Goal: Task Accomplishment & Management: Use online tool/utility

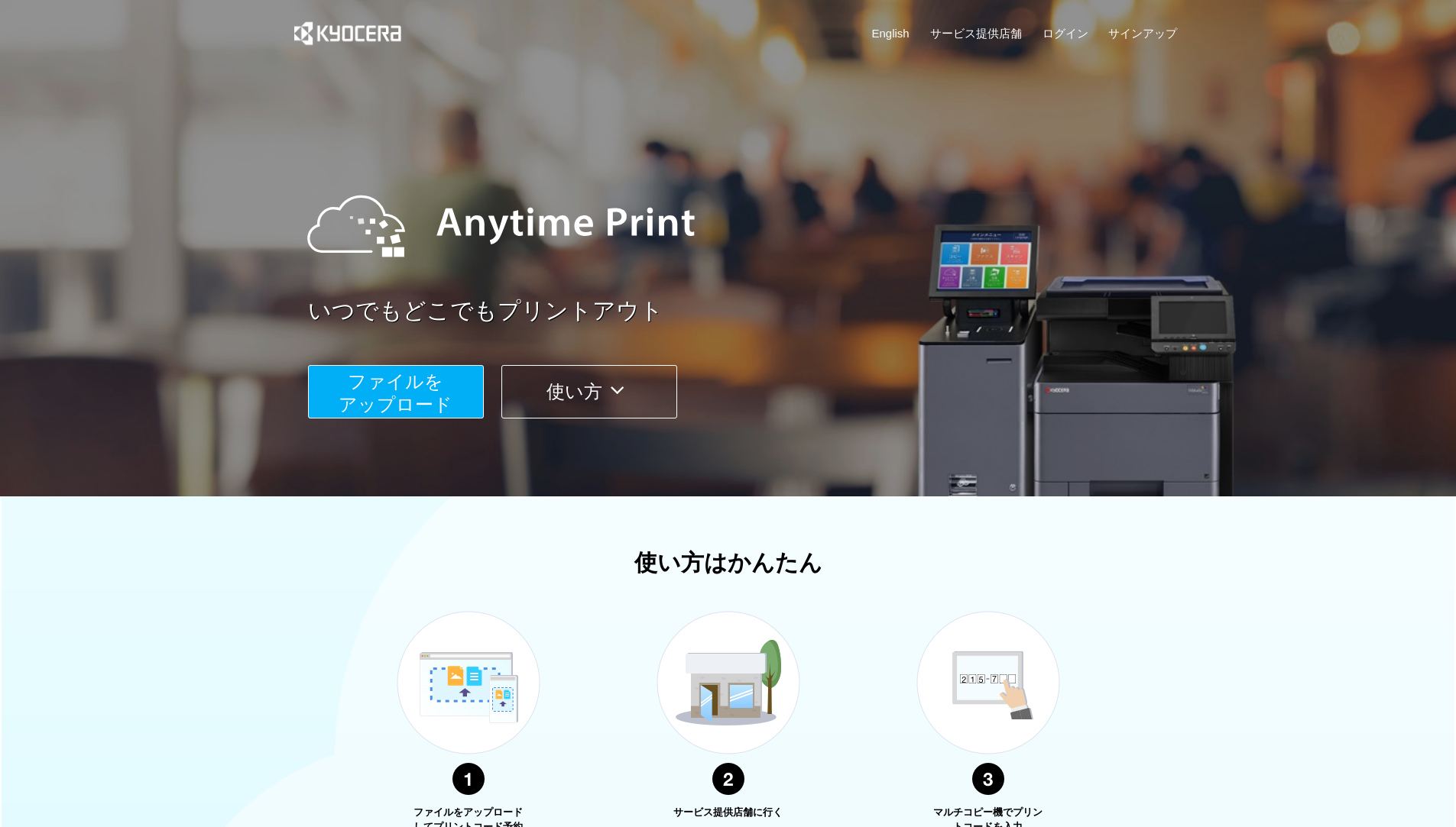
click at [416, 386] on span "ファイルを ​​アップロード" at bounding box center [396, 393] width 114 height 44
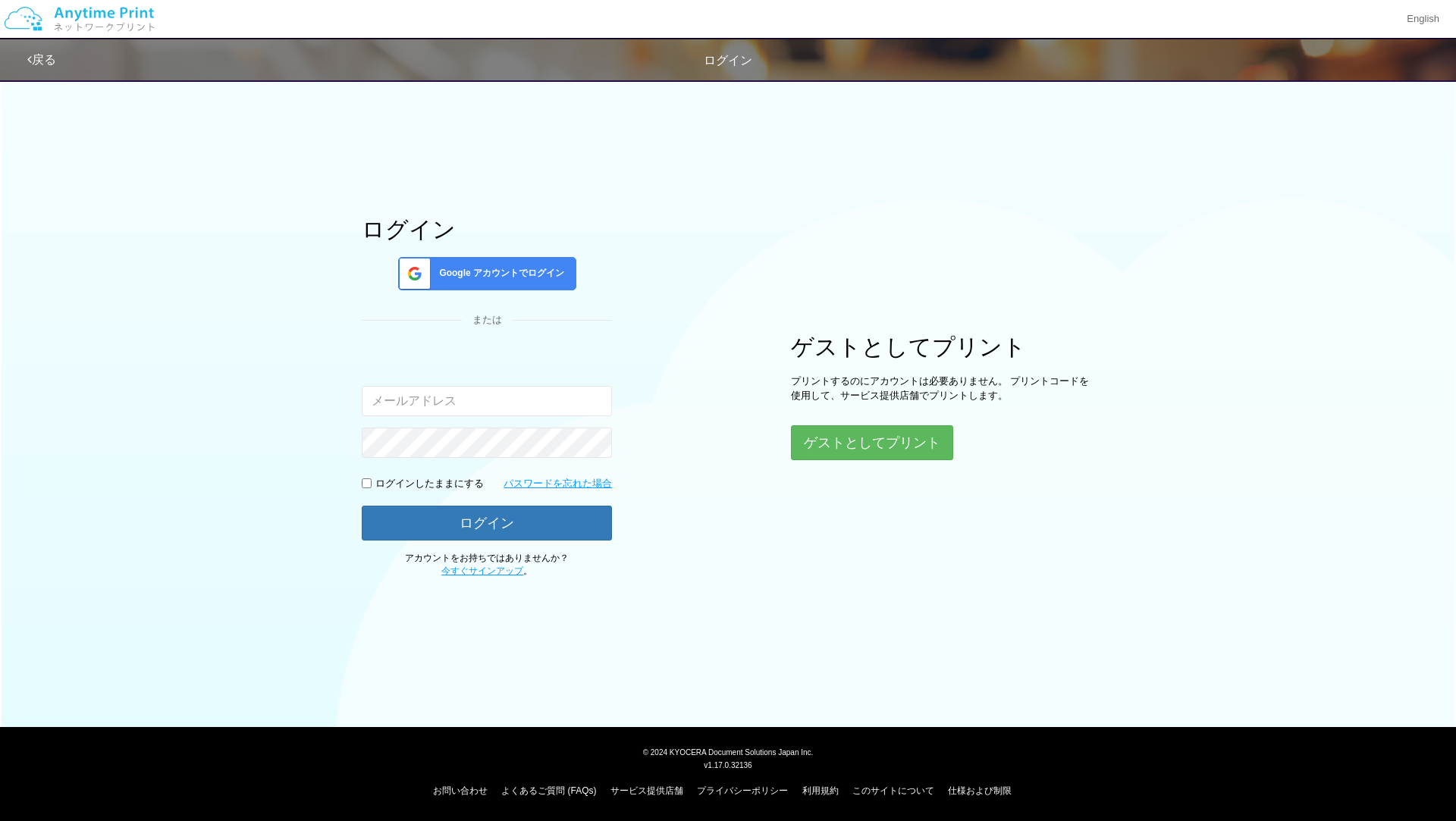
click at [544, 269] on span "Google アカウントでログイン" at bounding box center [498, 274] width 131 height 13
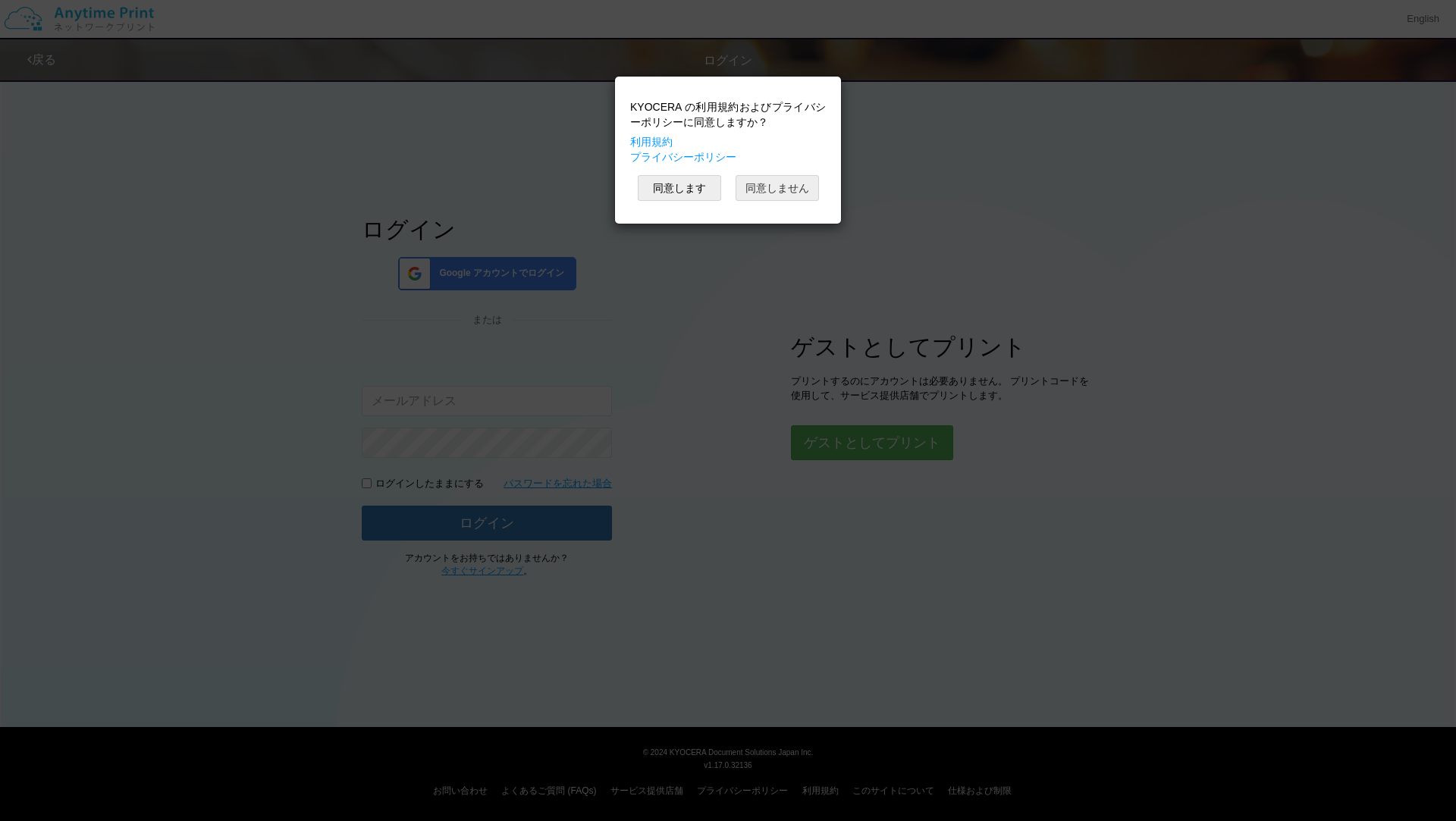
click at [783, 176] on button "同意しません" at bounding box center [777, 188] width 84 height 25
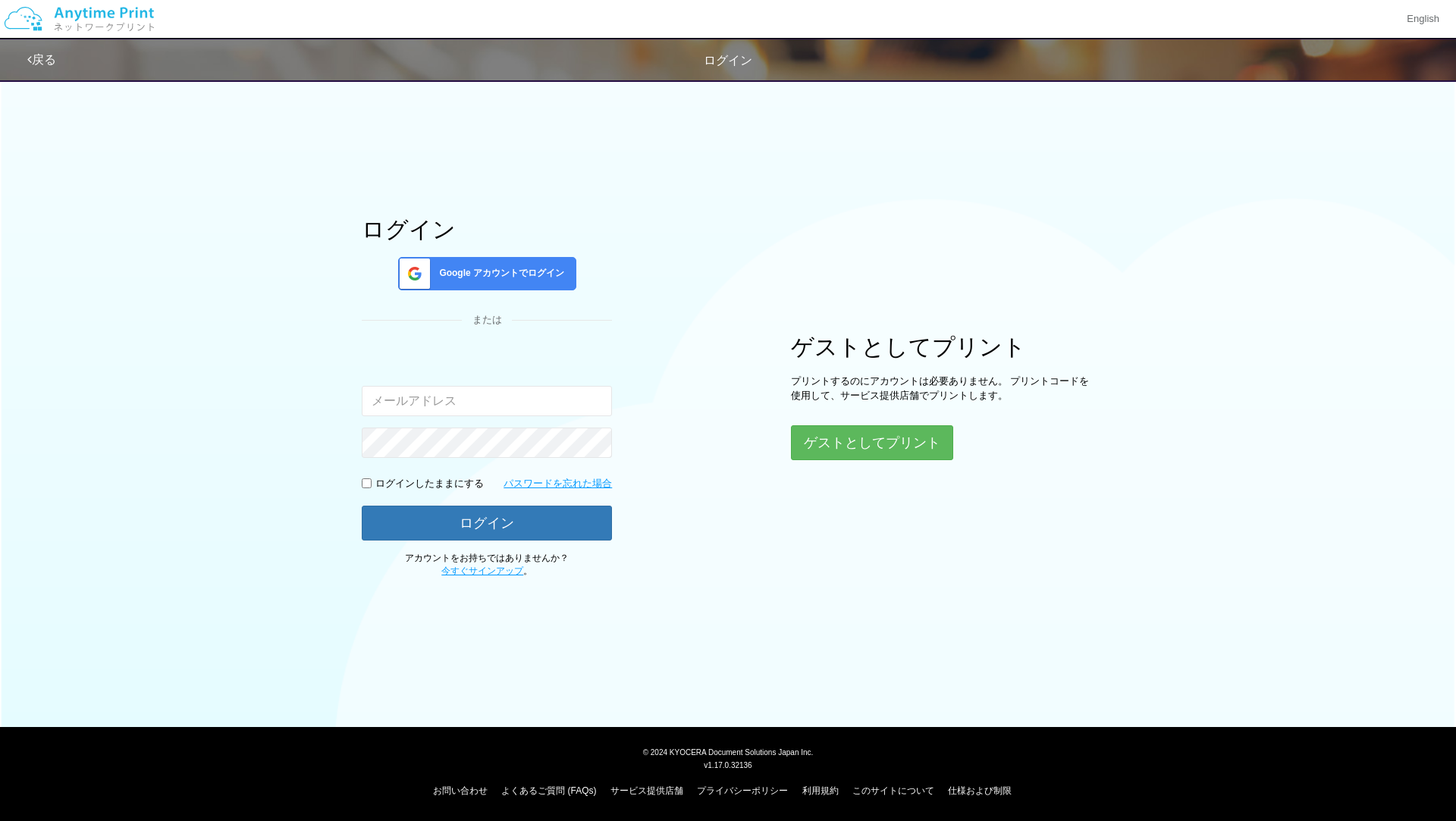
click at [544, 267] on span "Google アカウントでログイン" at bounding box center [498, 274] width 131 height 13
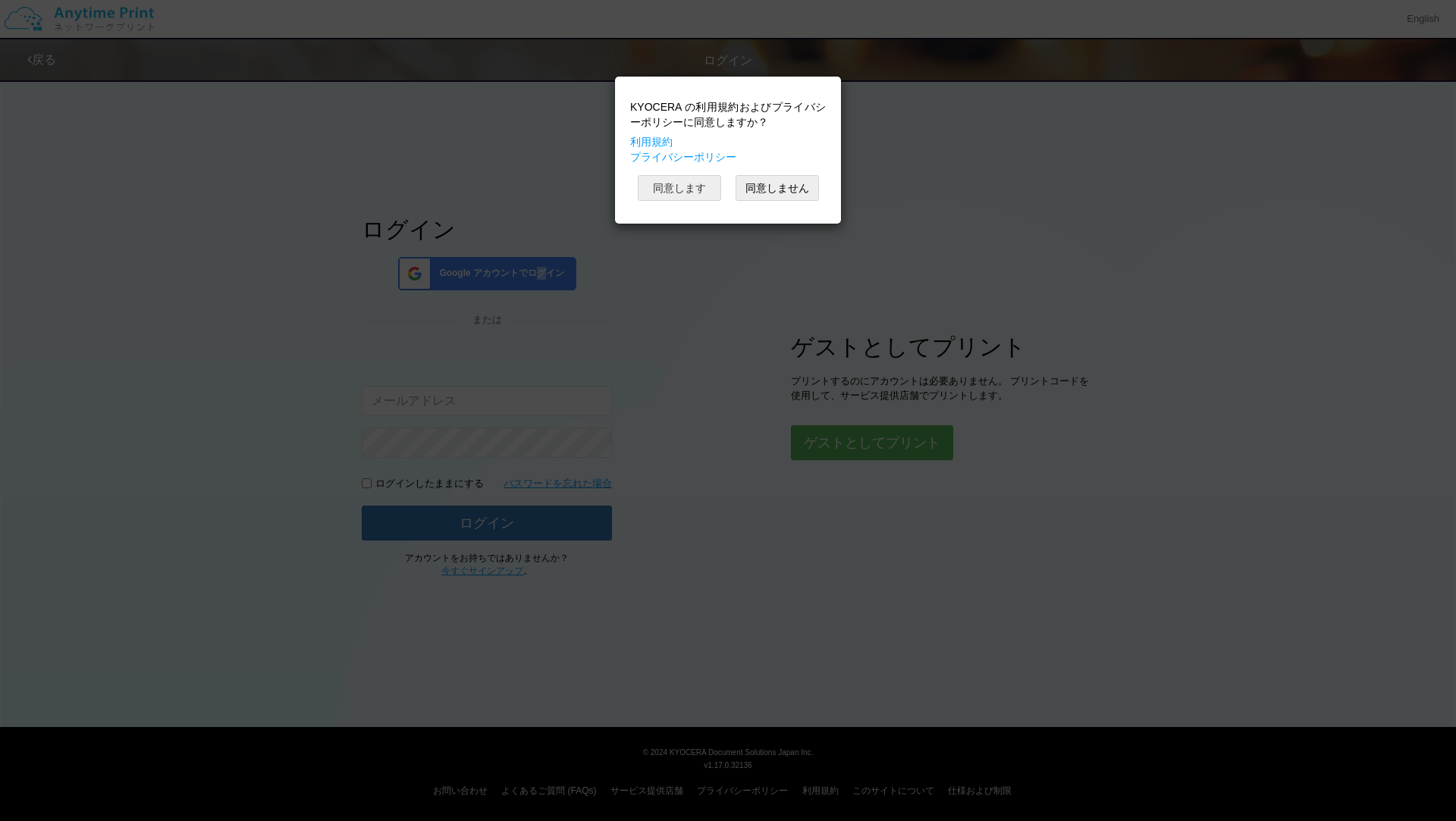
click at [687, 186] on button "同意します" at bounding box center [680, 188] width 84 height 25
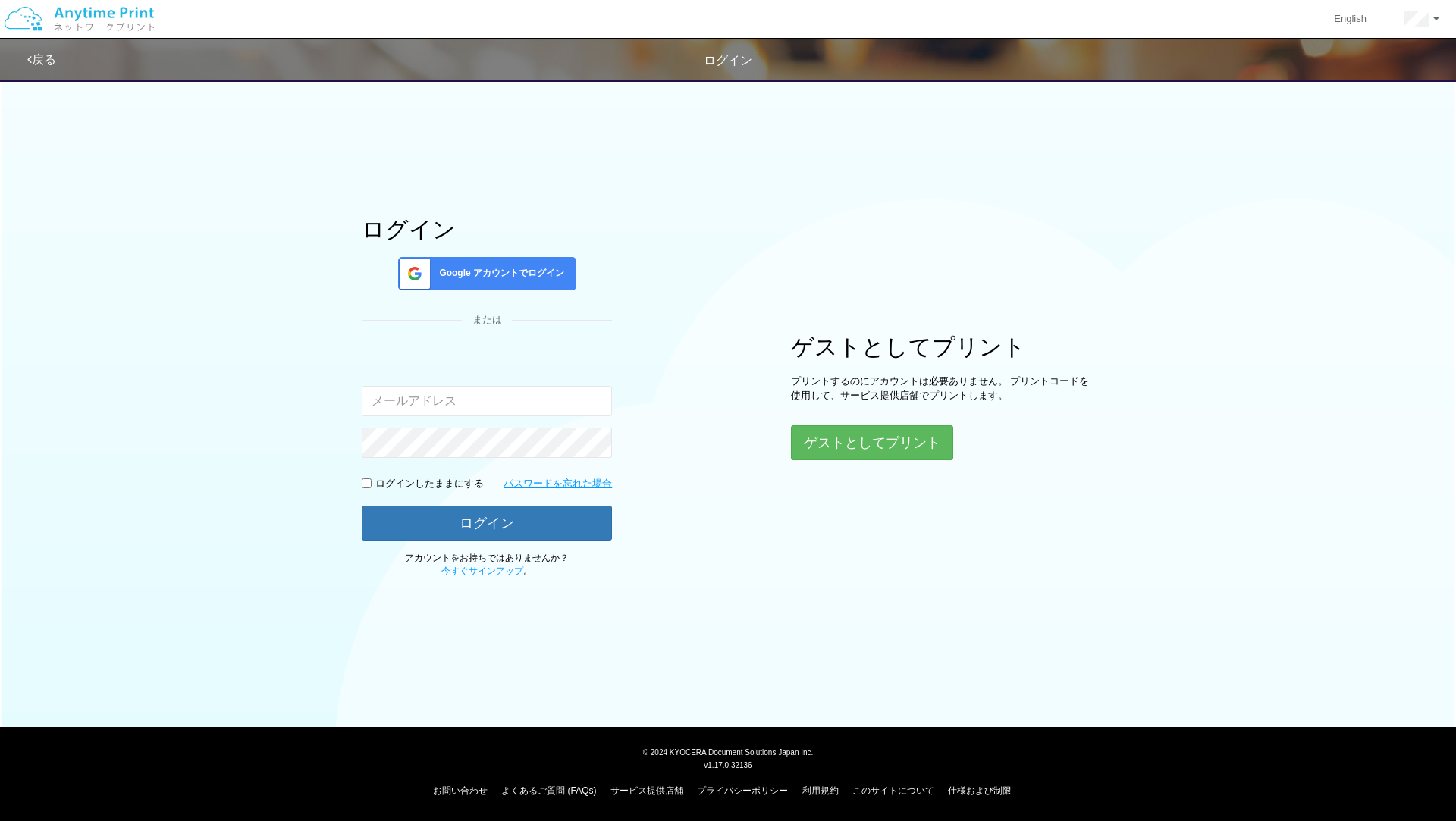
click at [492, 267] on span "Google アカウントでログイン" at bounding box center [498, 274] width 131 height 13
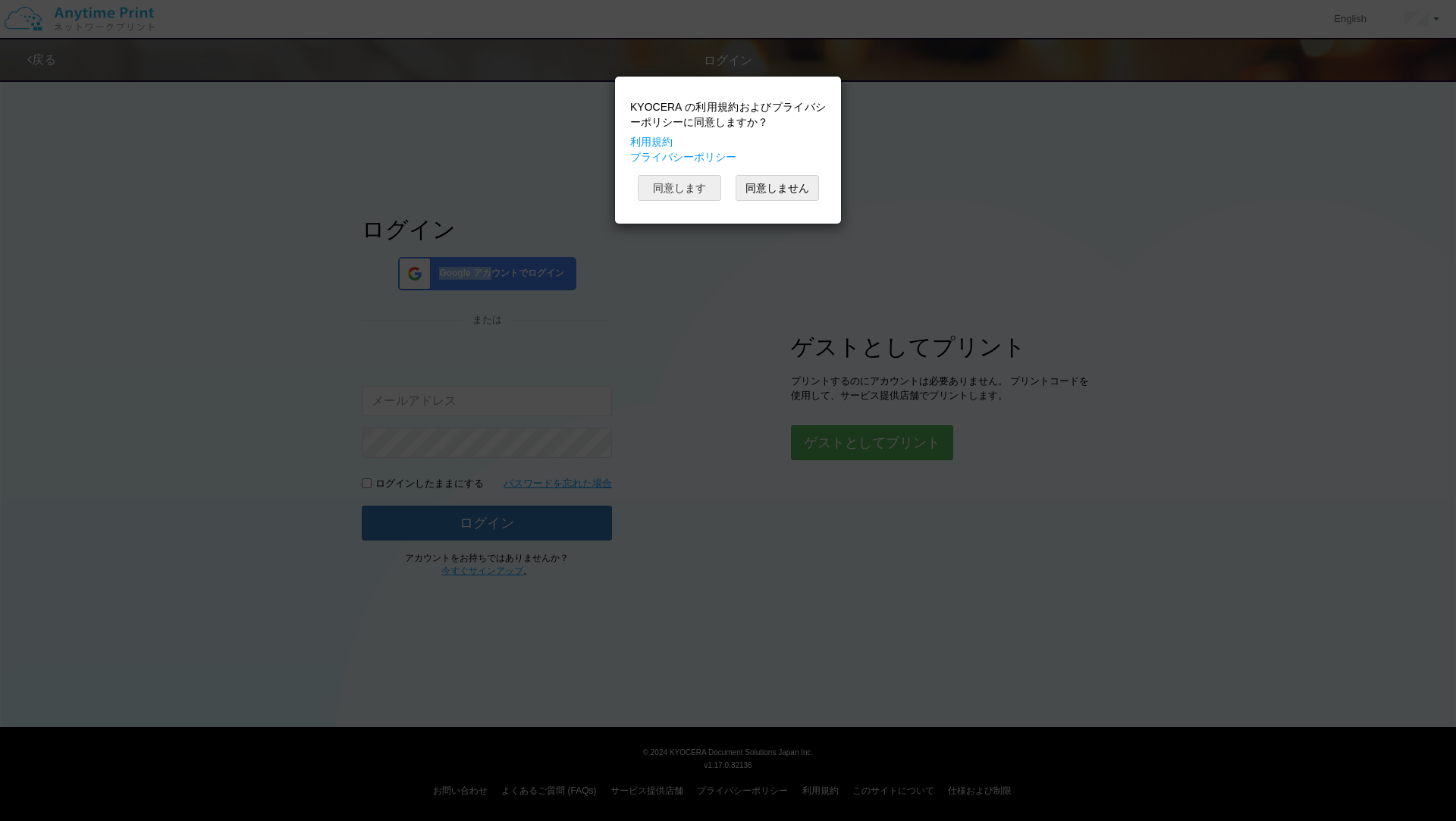
click at [674, 192] on button "同意します" at bounding box center [680, 188] width 84 height 25
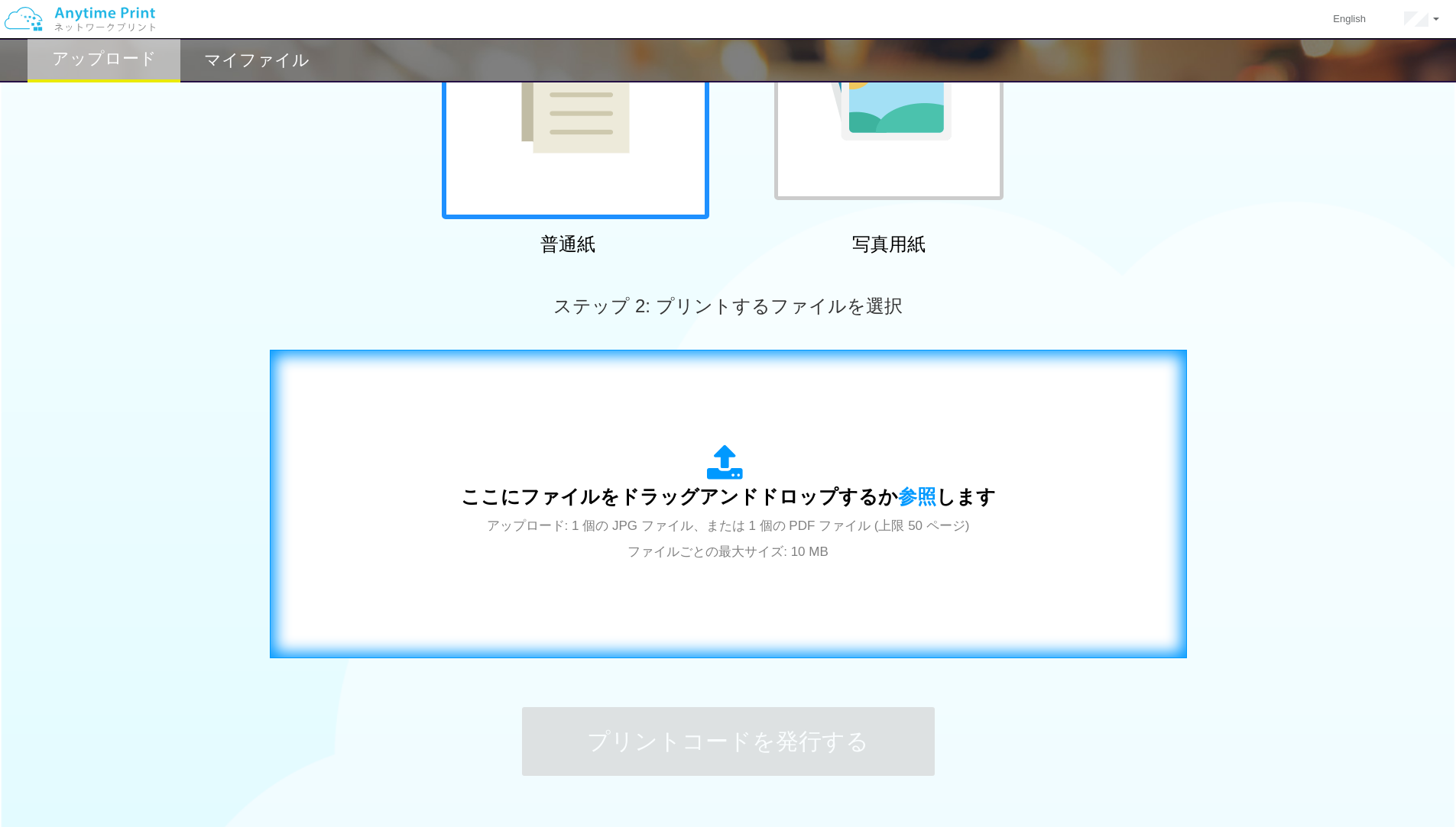
scroll to position [306, 0]
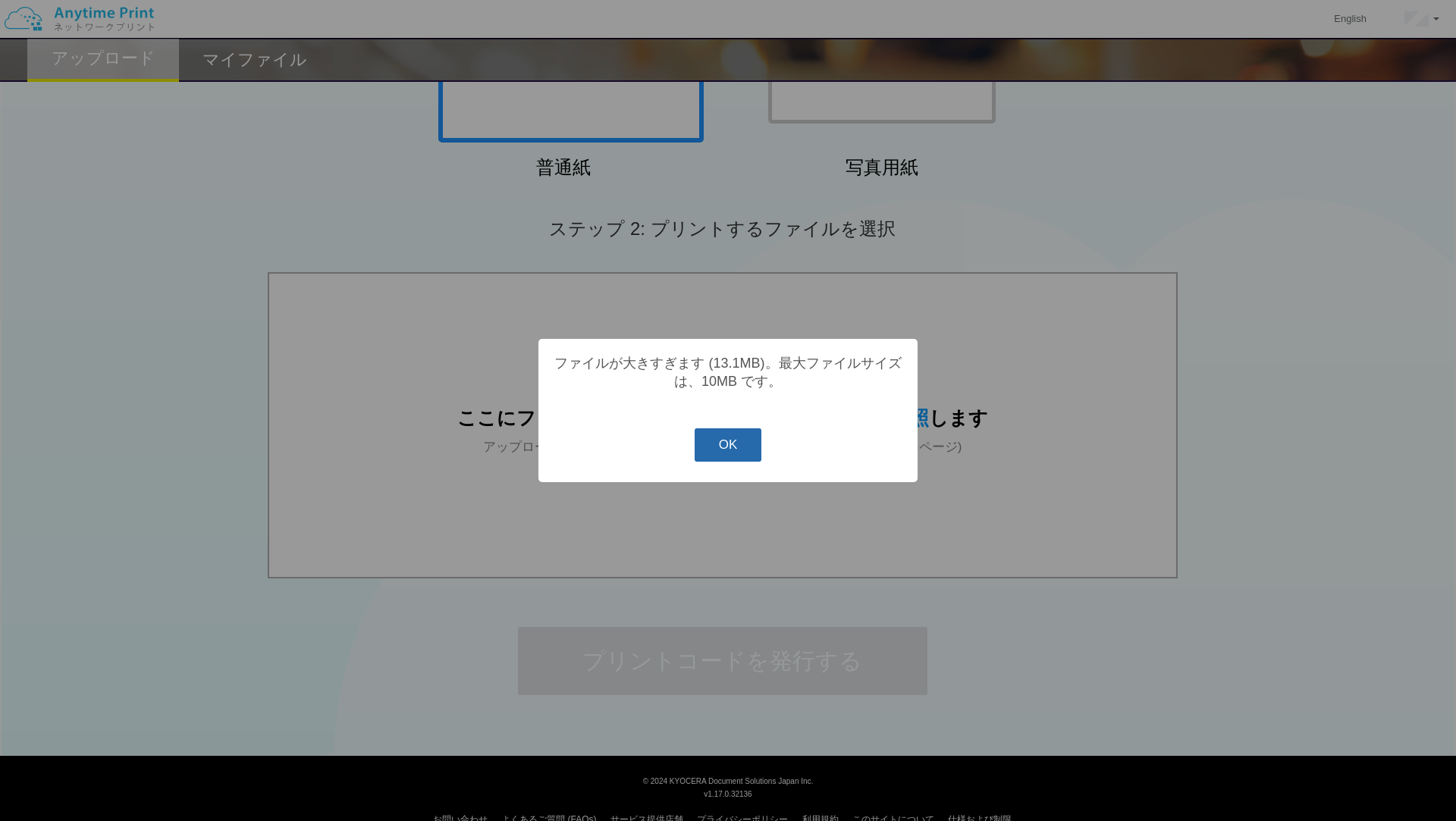
click at [730, 446] on button "OK" at bounding box center [728, 445] width 67 height 34
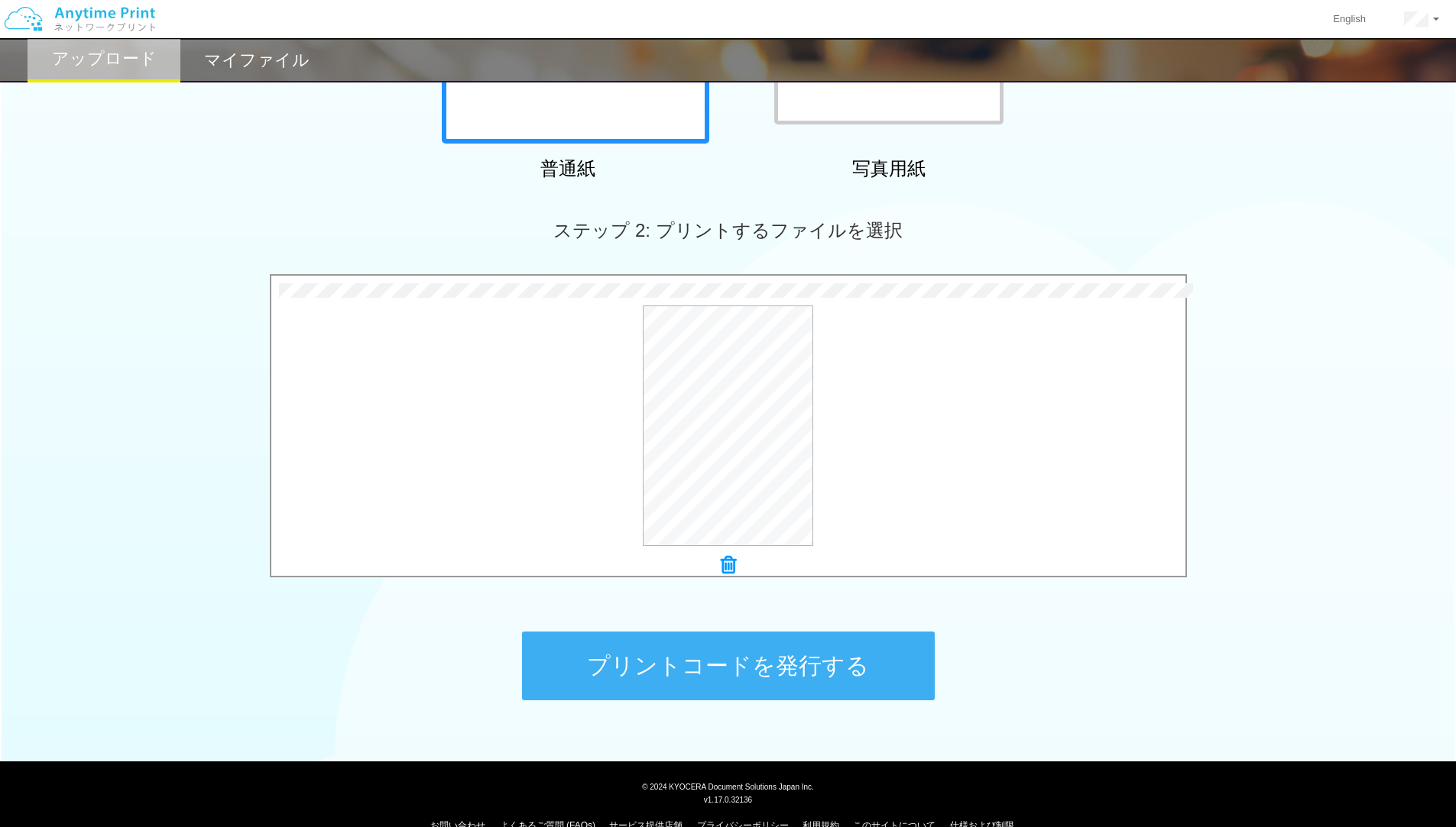
click at [583, 673] on button "プリントコードを発行する" at bounding box center [728, 666] width 412 height 69
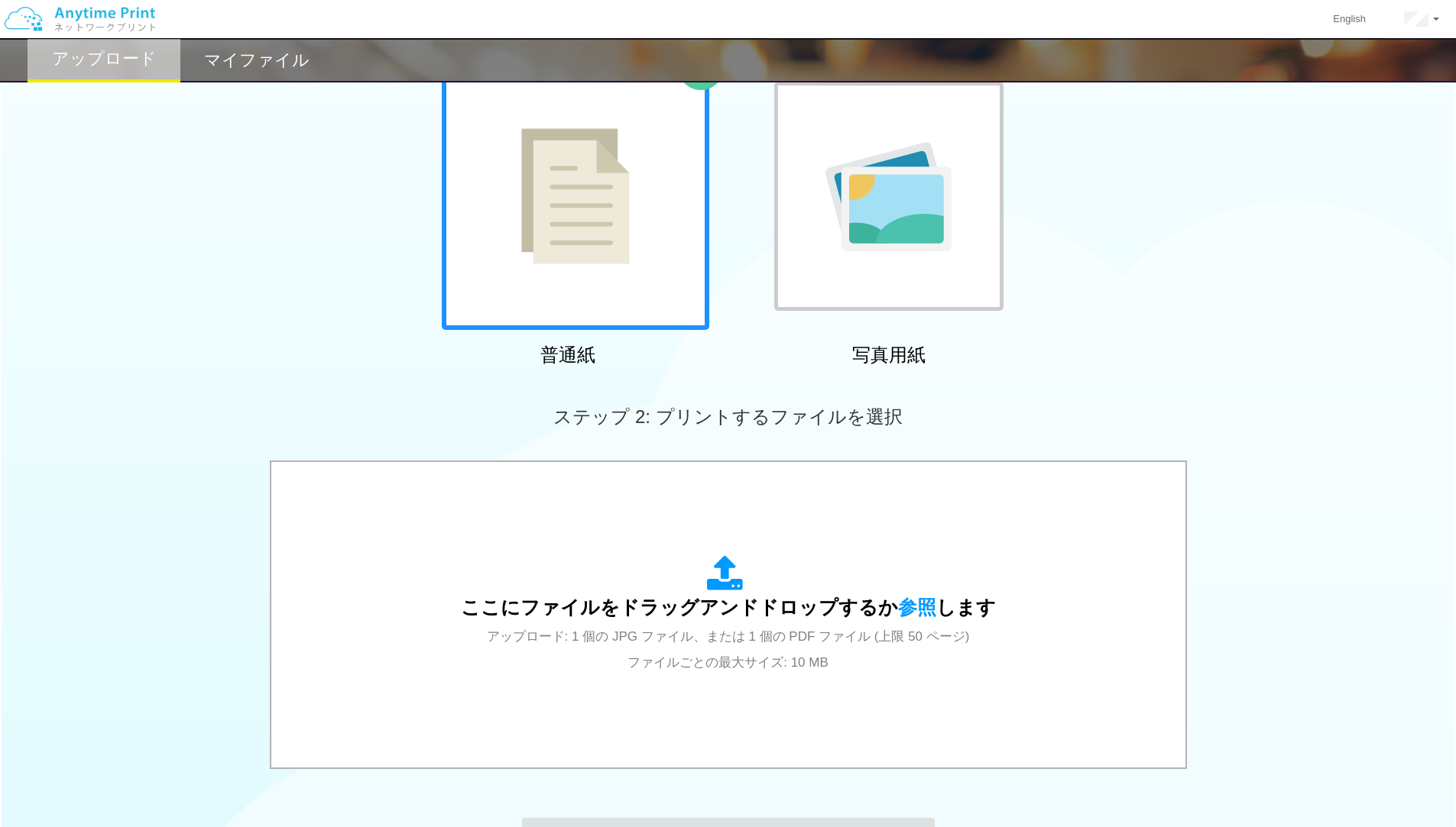
scroll to position [0, 0]
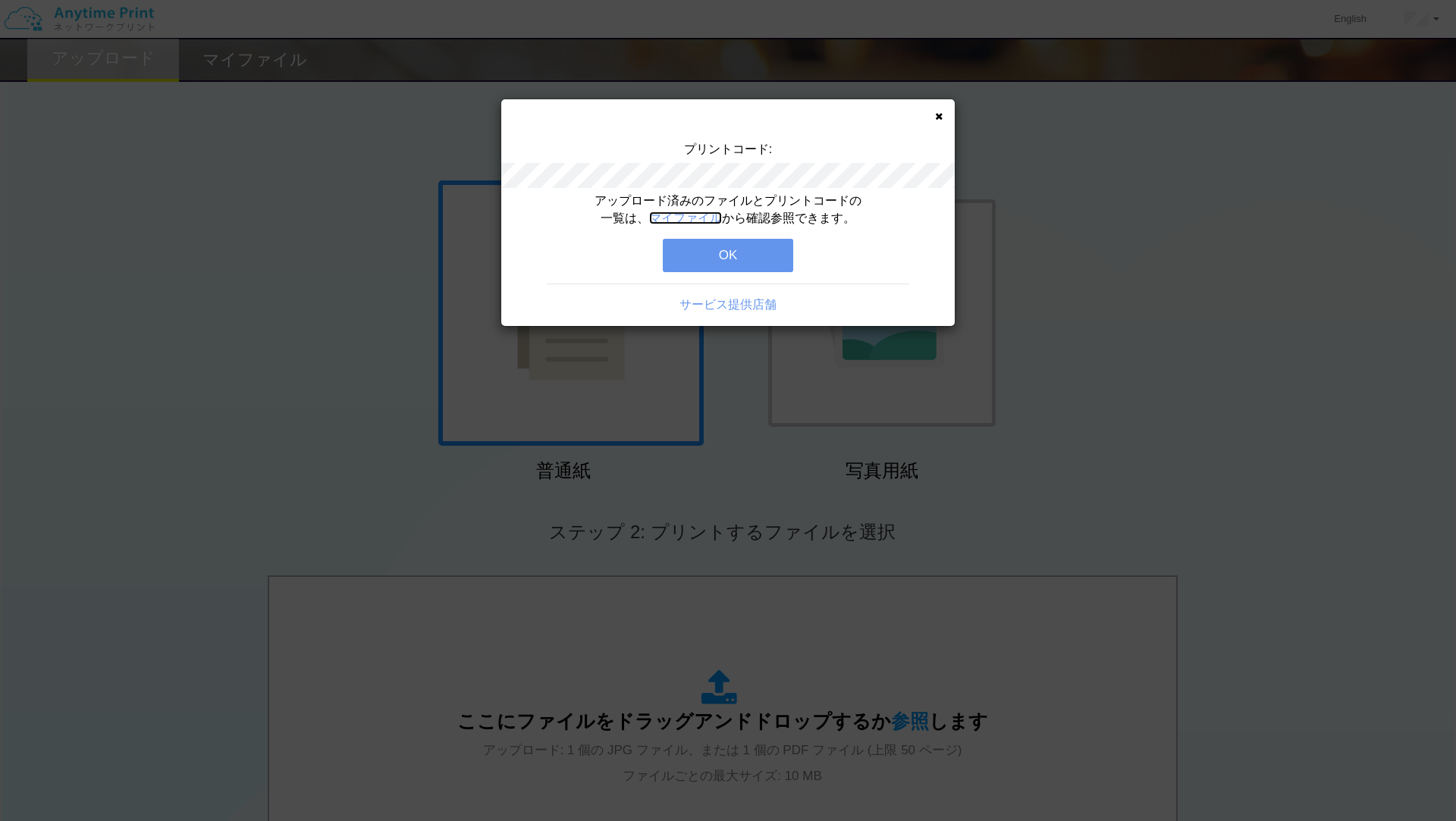
click at [709, 216] on link "マイファイル" at bounding box center [685, 218] width 73 height 13
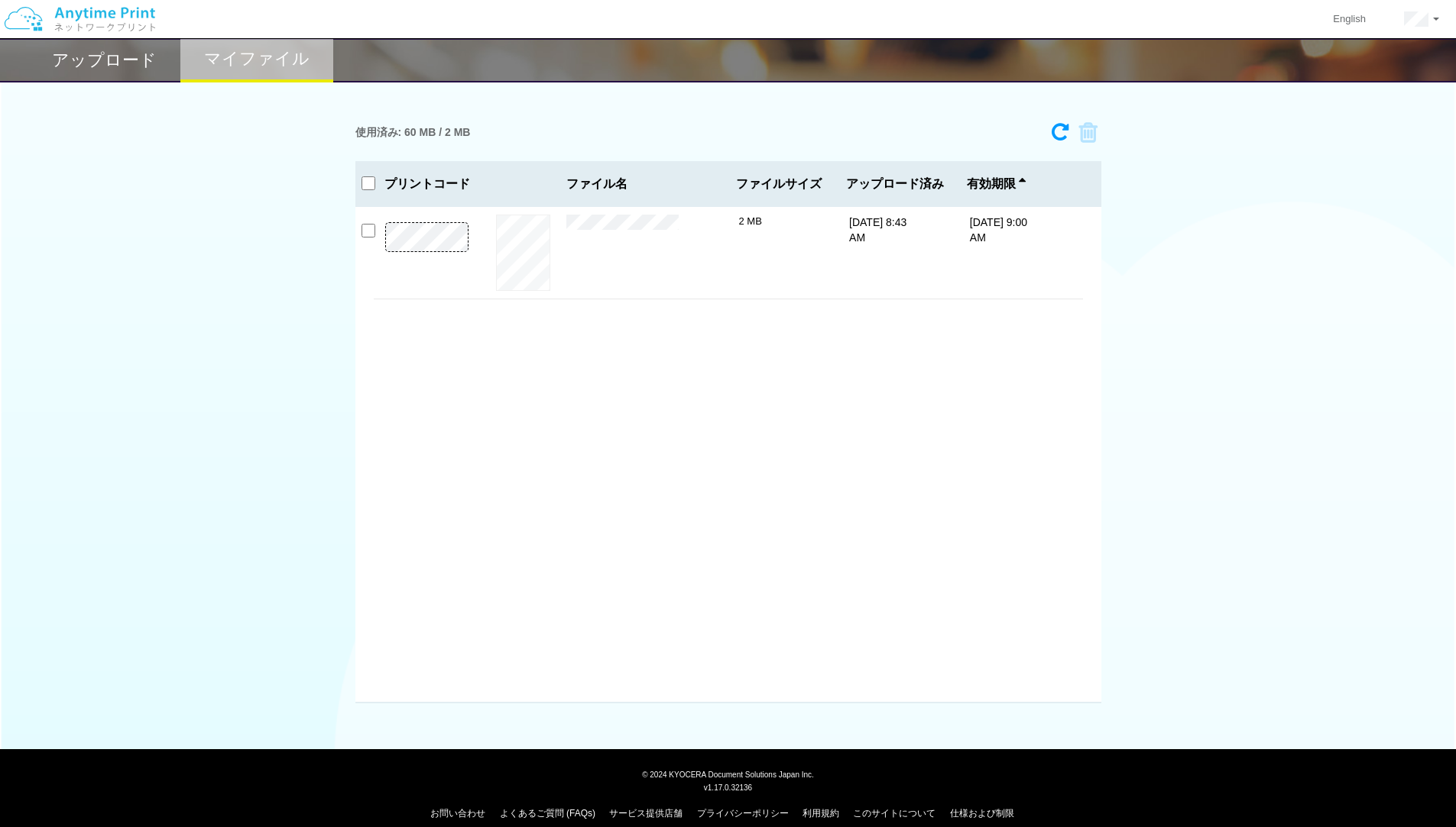
click at [468, 224] on p at bounding box center [427, 256] width 107 height 69
